Goal: Information Seeking & Learning: Learn about a topic

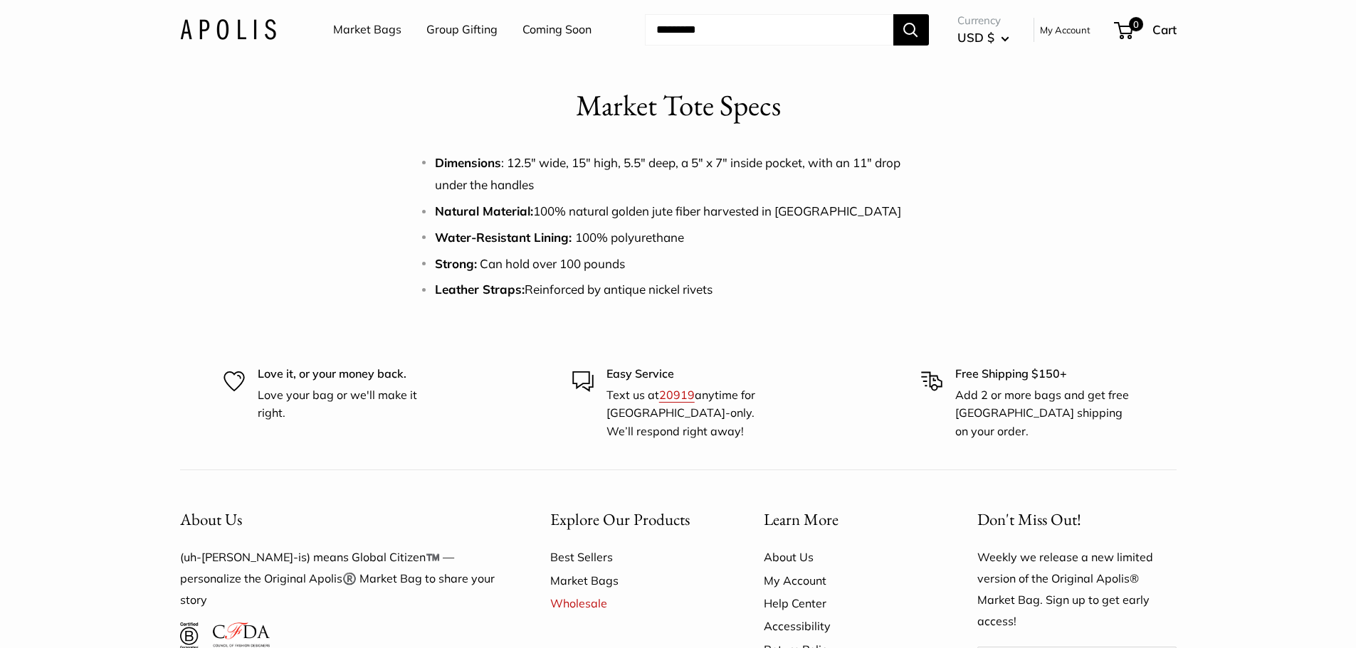
click at [378, 32] on link "Market Bags" at bounding box center [367, 29] width 68 height 21
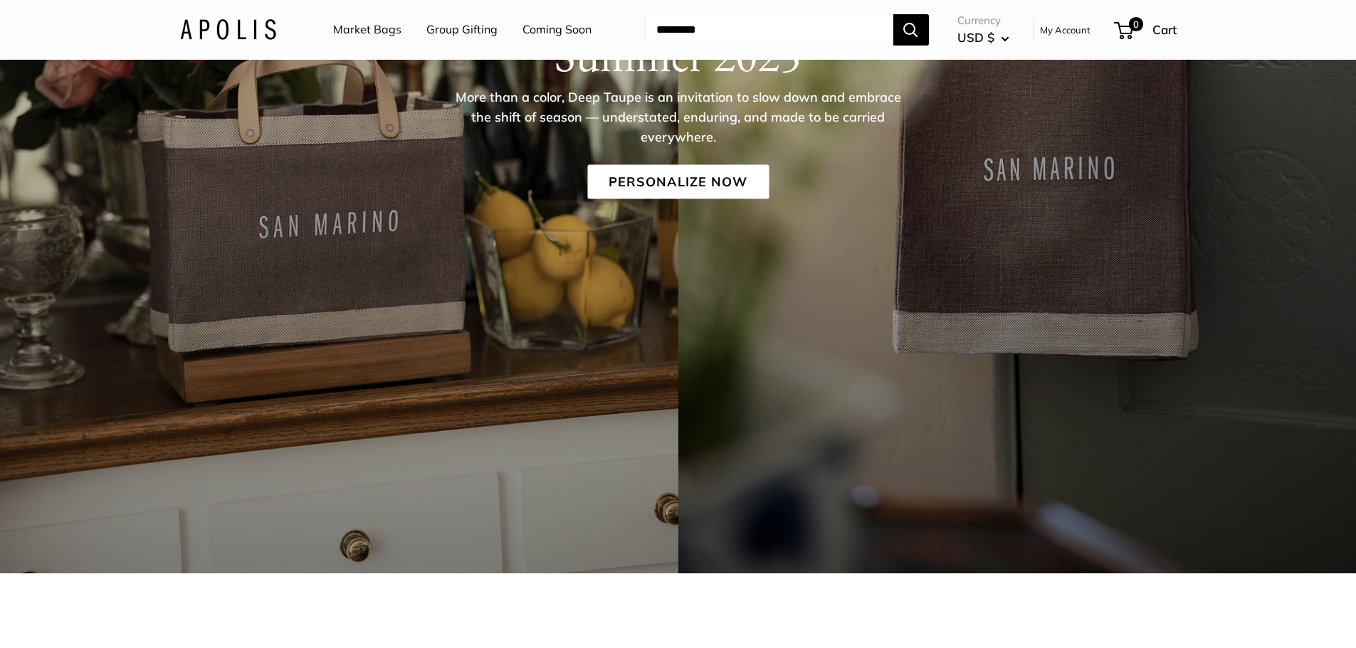
scroll to position [71, 0]
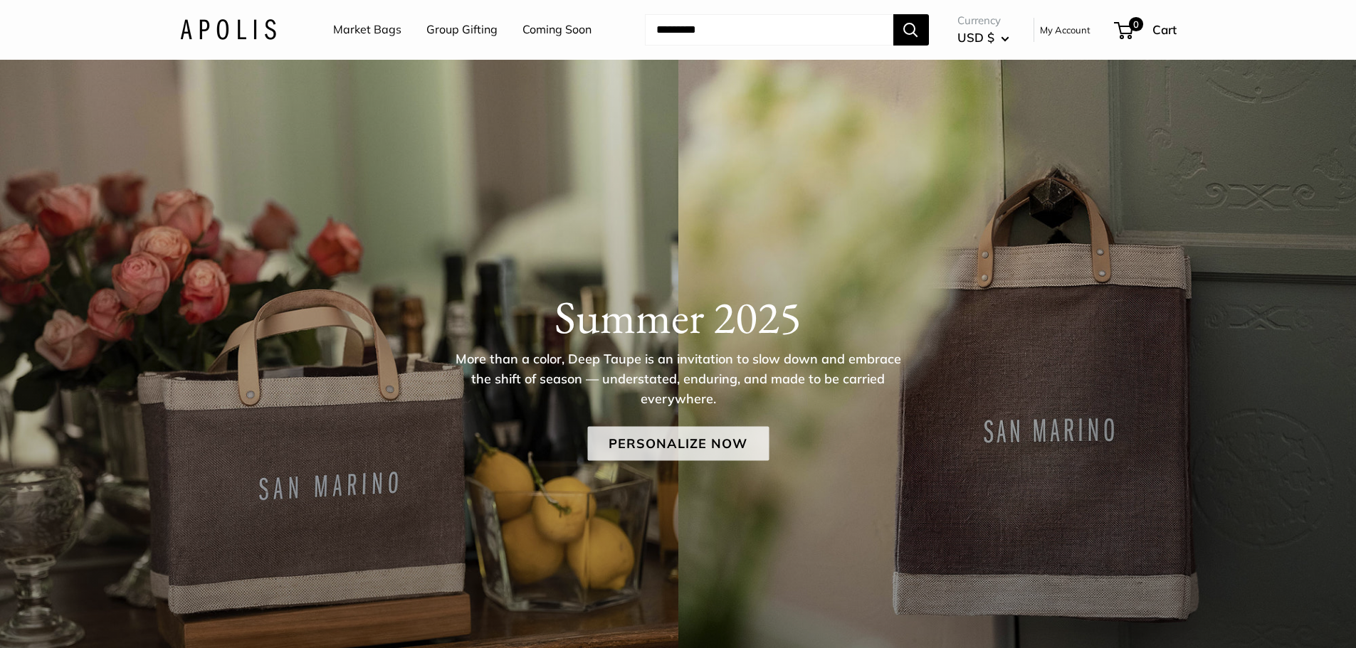
click at [690, 440] on link "Personalize Now" at bounding box center [677, 443] width 181 height 34
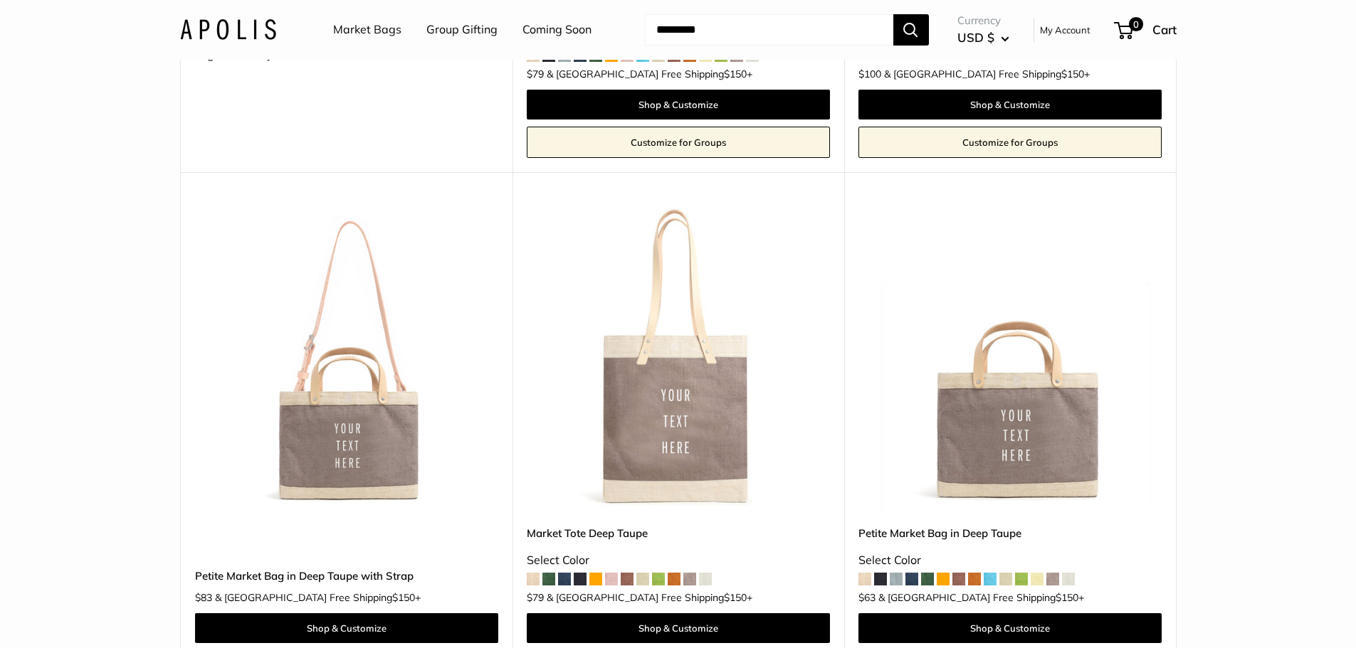
scroll to position [569, 0]
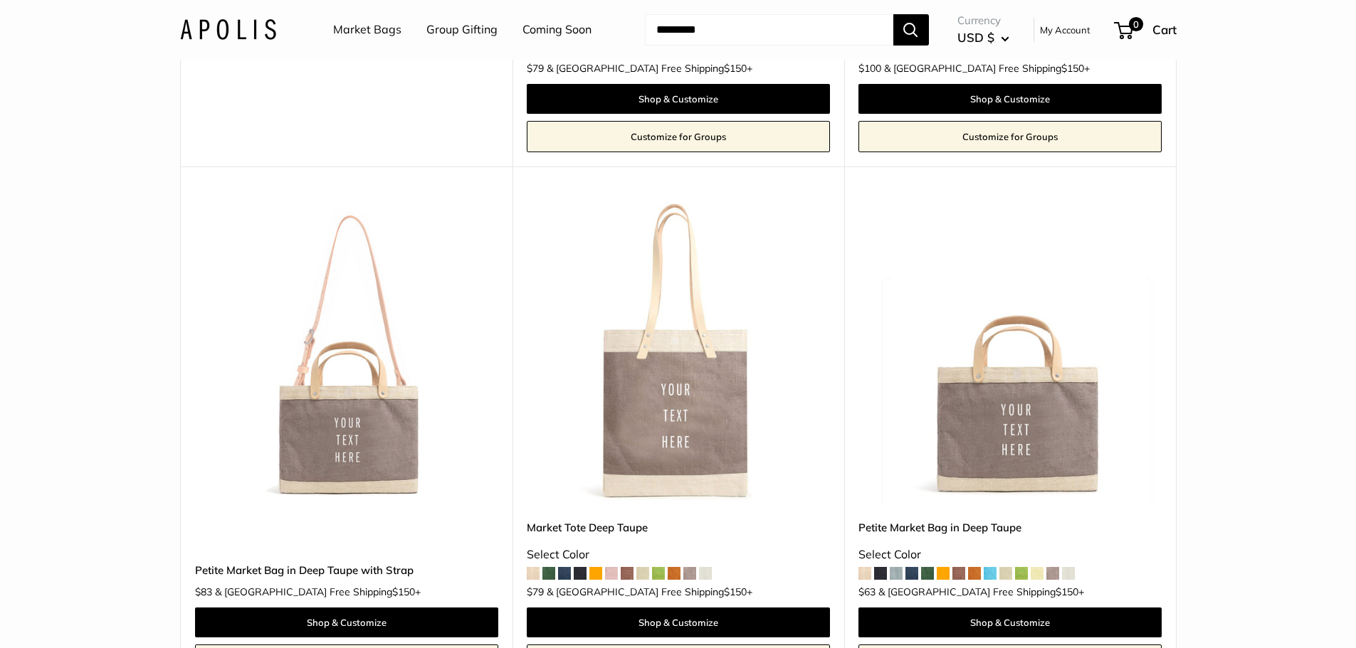
click at [0, 0] on img at bounding box center [0, 0] width 0 height 0
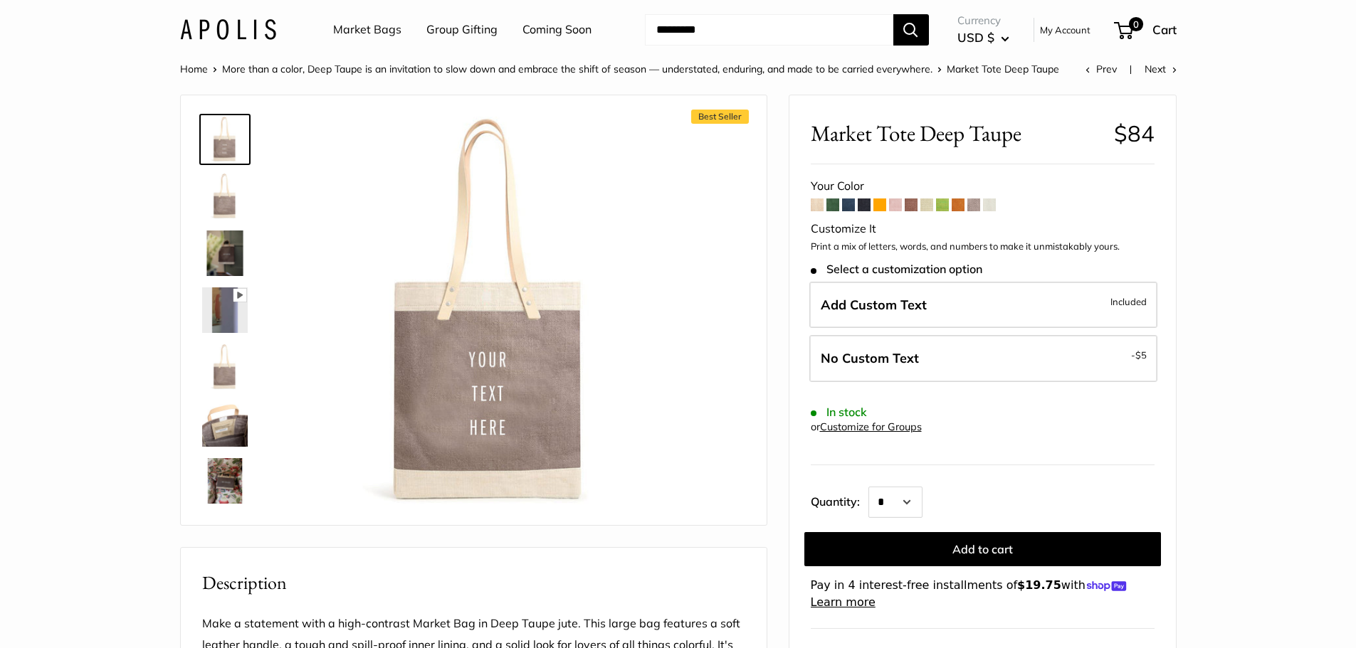
click at [994, 203] on span at bounding box center [989, 205] width 13 height 13
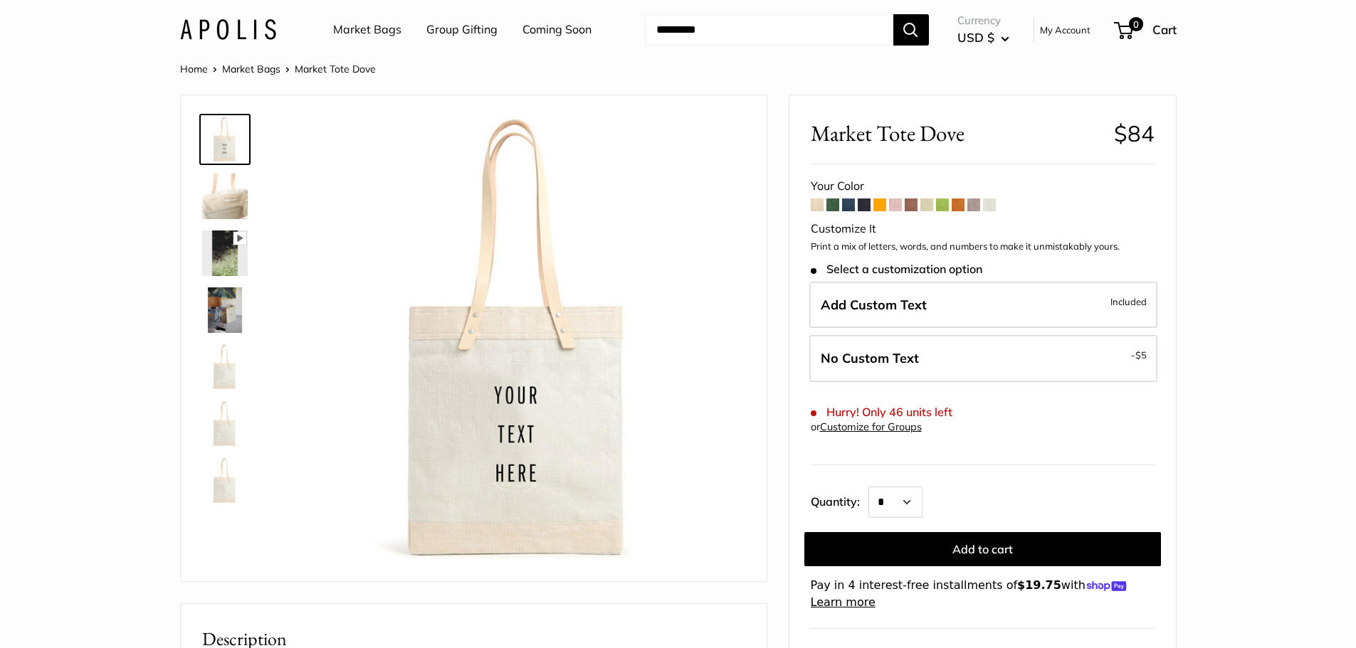
click at [818, 204] on span at bounding box center [817, 205] width 13 height 13
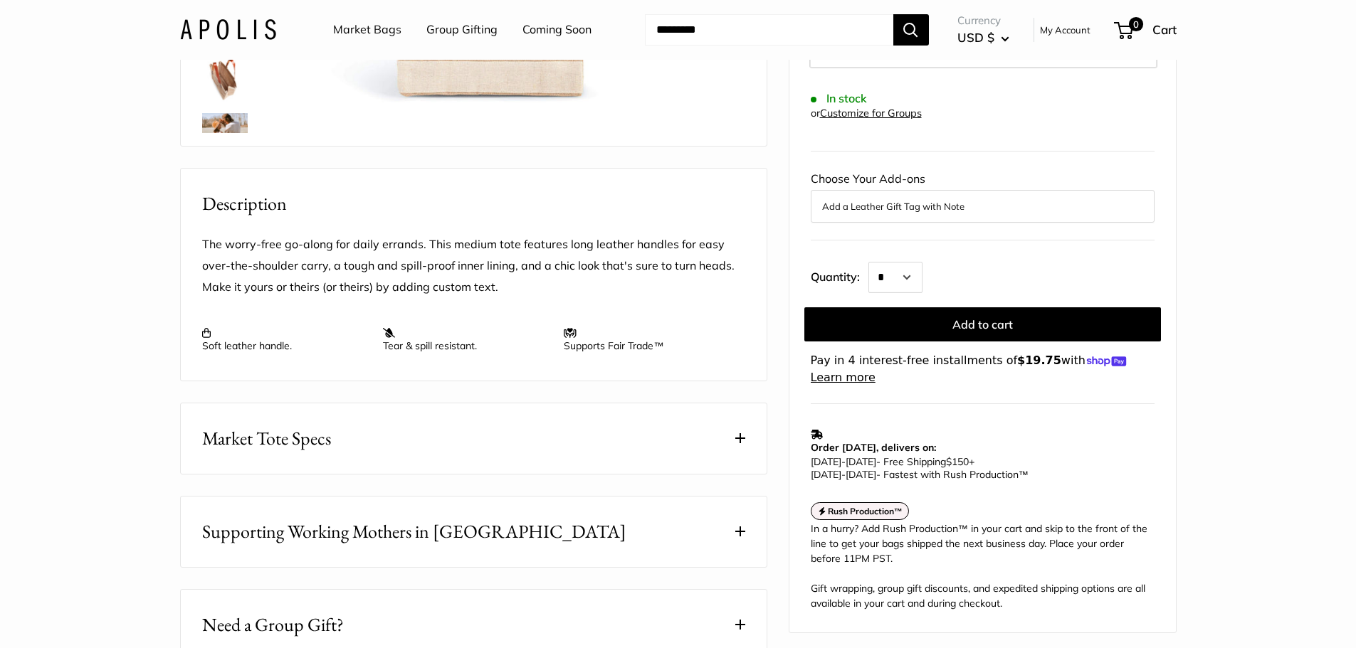
scroll to position [427, 0]
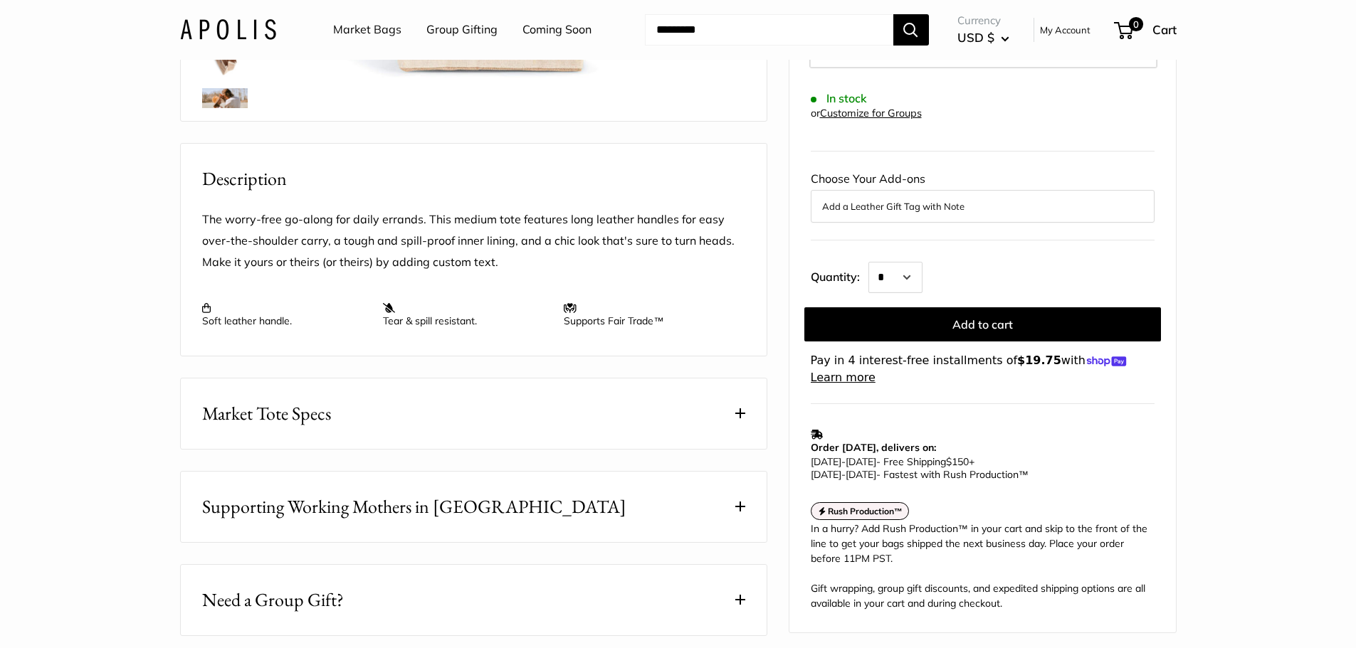
click at [581, 423] on button "Market Tote Specs" at bounding box center [474, 414] width 586 height 70
